Goal: Information Seeking & Learning: Learn about a topic

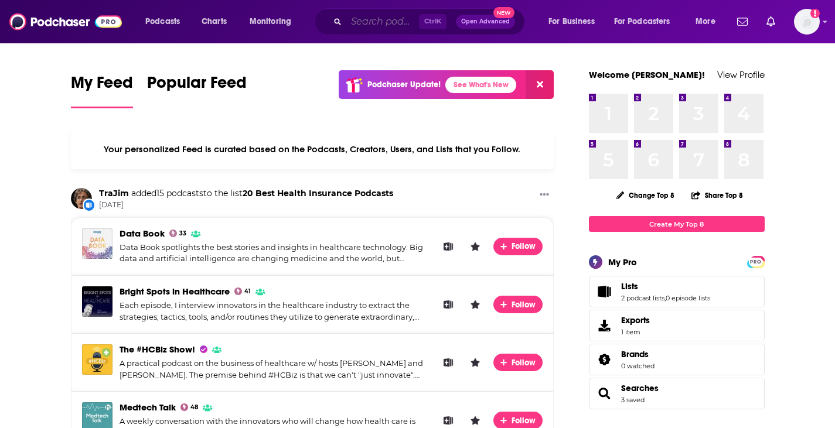
click at [374, 21] on input "Search podcasts, credits, & more..." at bounding box center [382, 21] width 73 height 19
click at [359, 25] on input "Search podcasts, credits, & more..." at bounding box center [382, 21] width 73 height 19
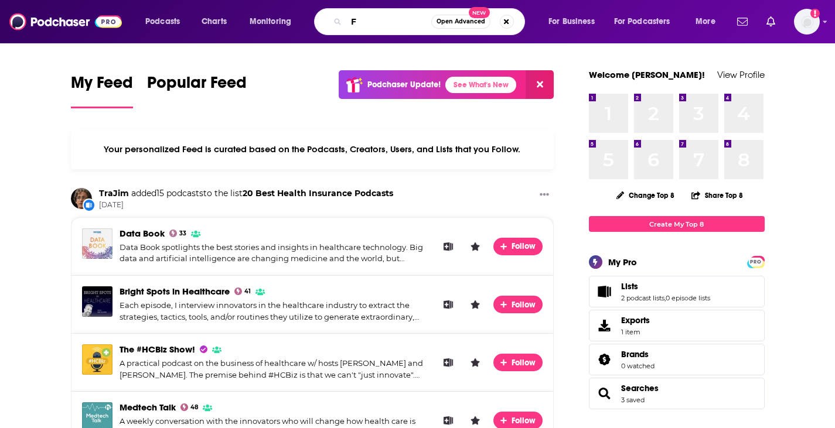
paste input "uture Ready Leadership by [PERSON_NAME]"
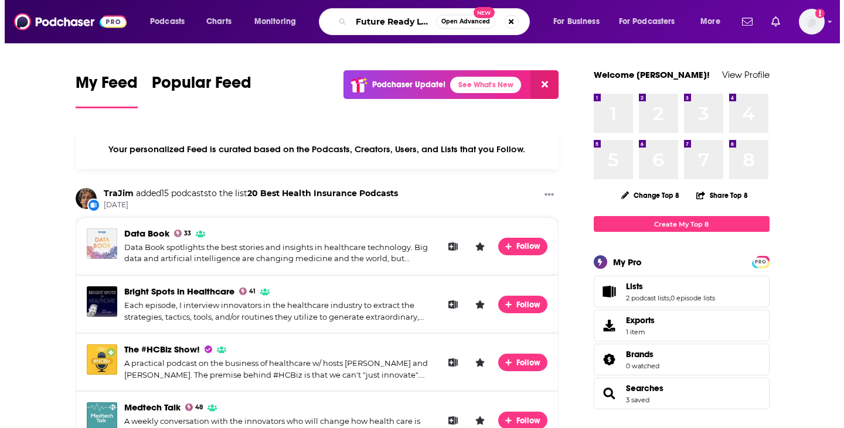
scroll to position [0, 109]
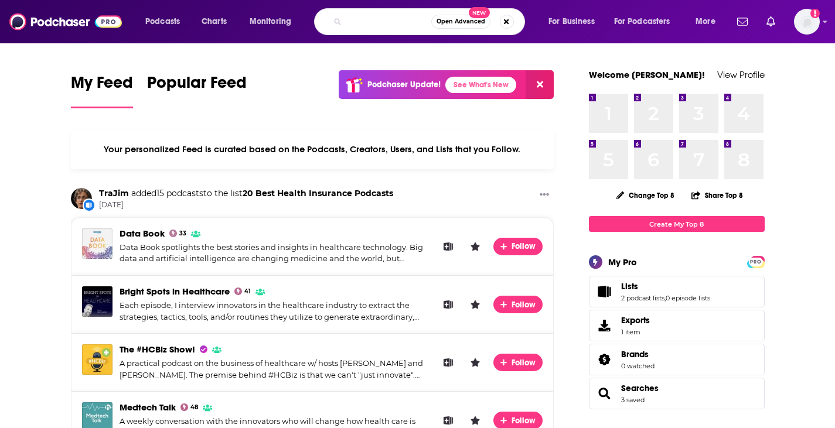
type input "Future Ready Leadership by [PERSON_NAME]"
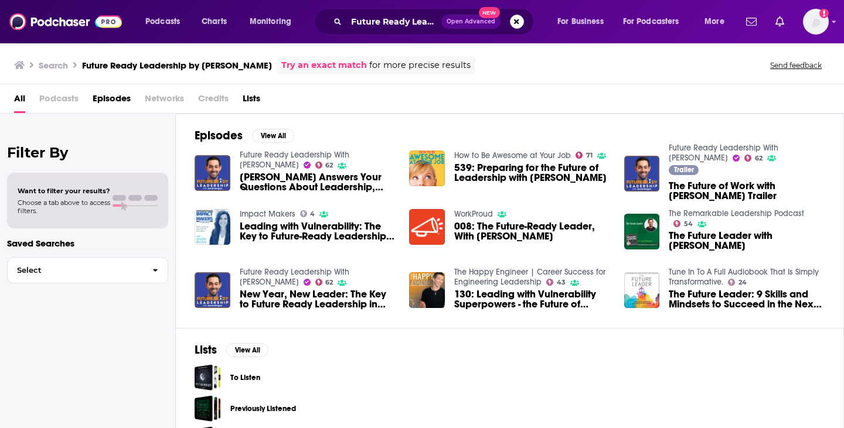
click at [63, 99] on span "Podcasts" at bounding box center [58, 101] width 39 height 24
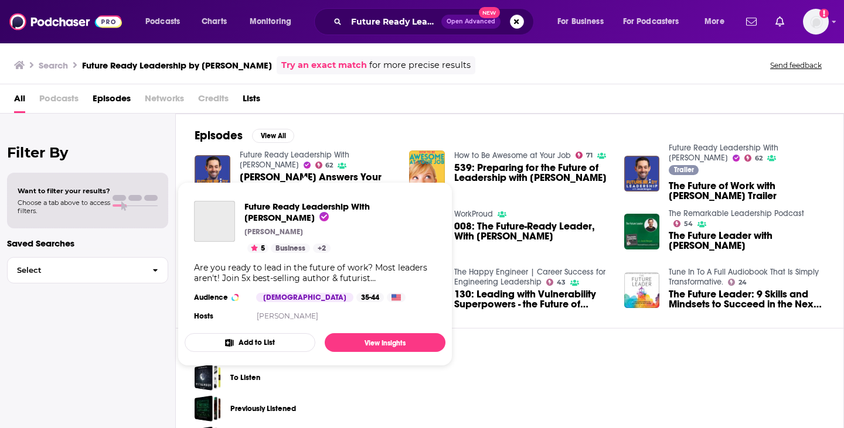
click at [326, 152] on link "Future Ready Leadership With [PERSON_NAME]" at bounding box center [295, 160] width 110 height 20
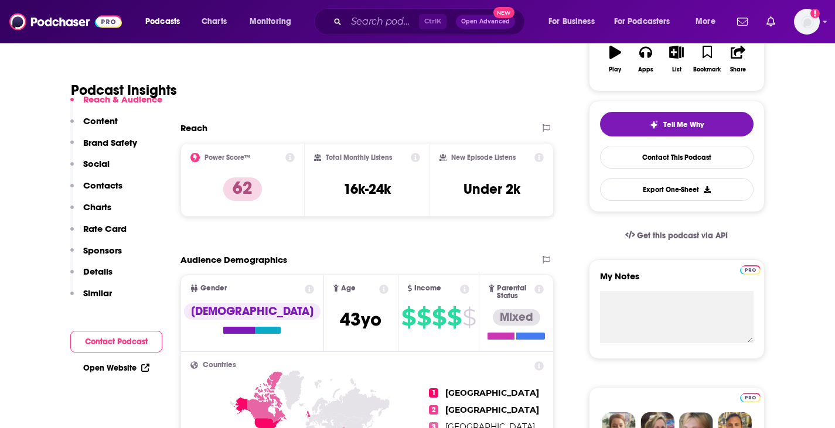
scroll to position [176, 0]
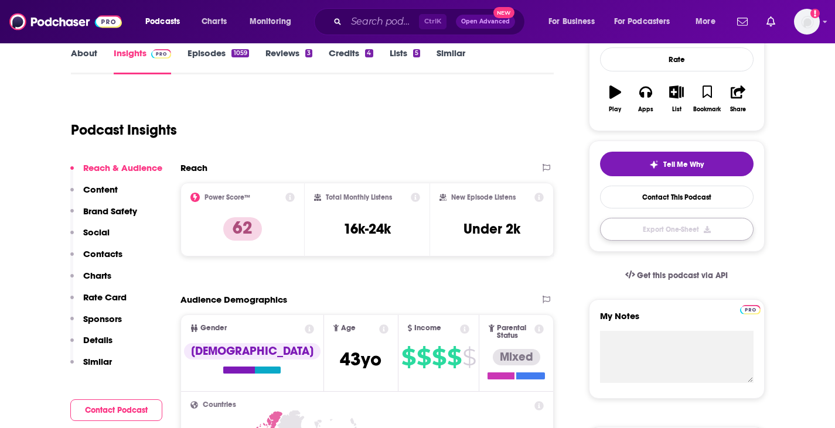
click at [668, 230] on button "Export One-Sheet" at bounding box center [677, 229] width 154 height 23
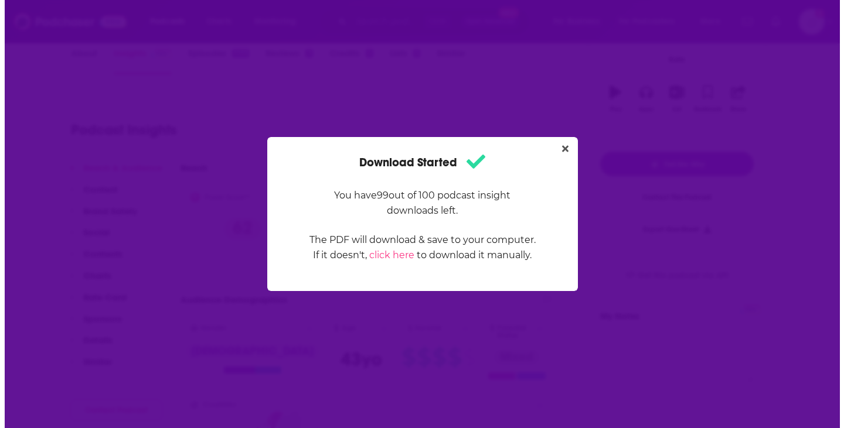
scroll to position [0, 0]
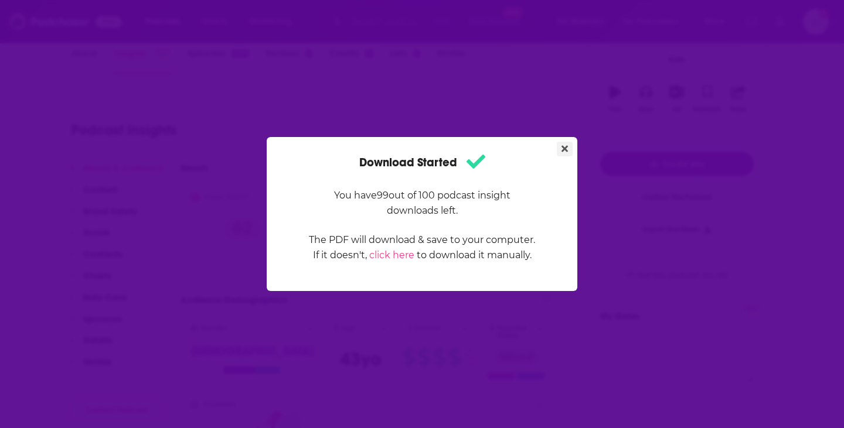
click at [561, 149] on icon "Close" at bounding box center [564, 148] width 6 height 9
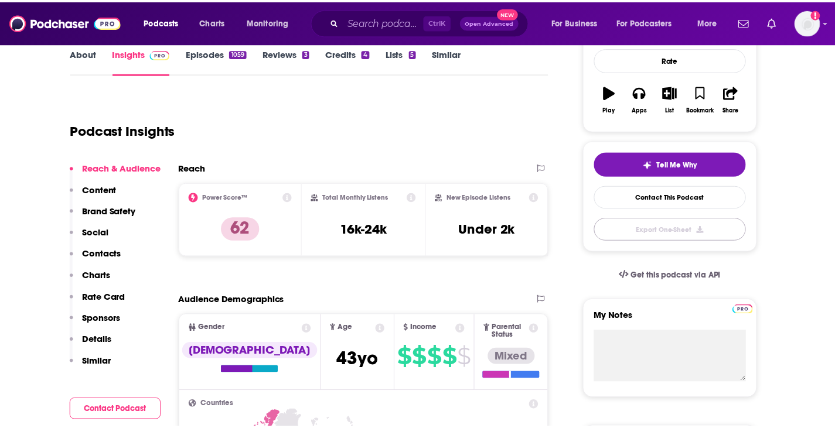
scroll to position [176, 0]
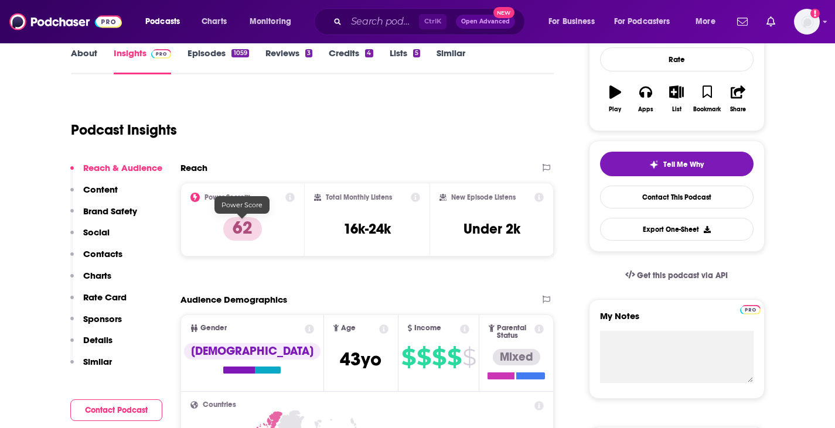
click at [243, 228] on p "62" at bounding box center [242, 228] width 39 height 23
click at [287, 197] on icon at bounding box center [289, 197] width 9 height 9
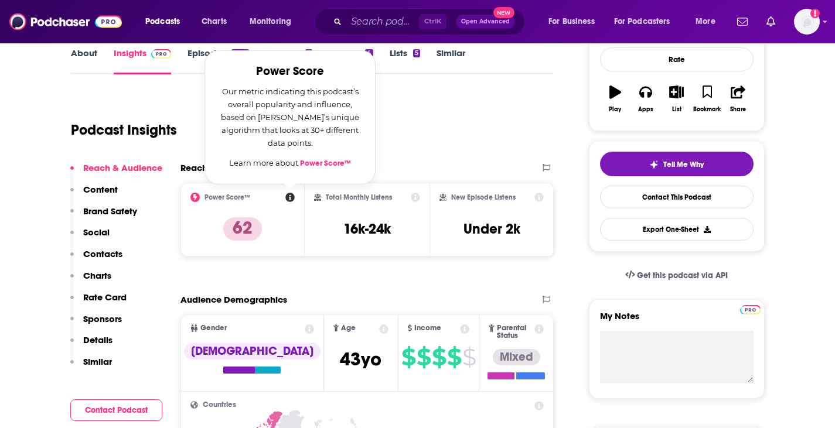
click at [419, 154] on div "Podcast Insights" at bounding box center [312, 127] width 483 height 69
